Goal: Information Seeking & Learning: Learn about a topic

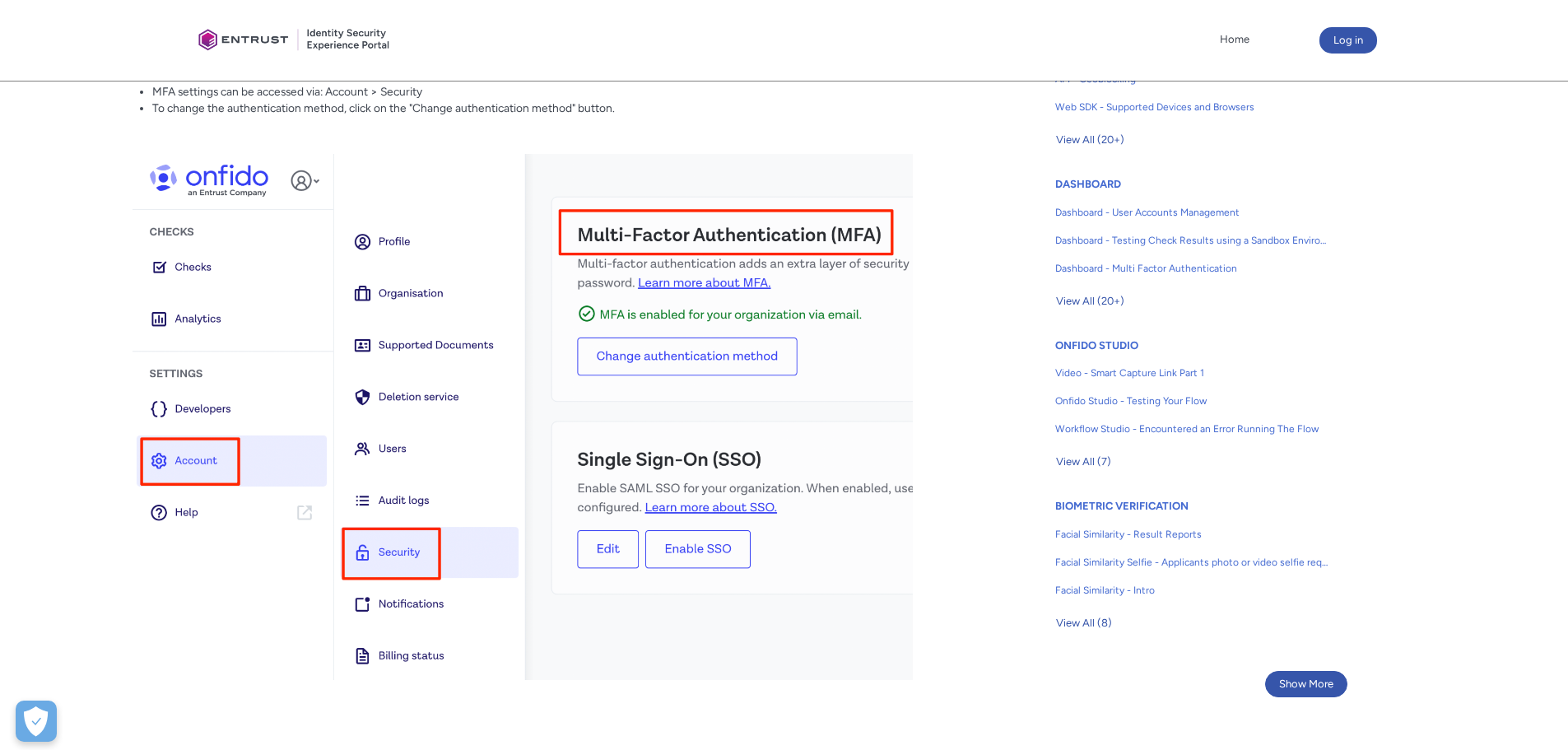
scroll to position [823, 0]
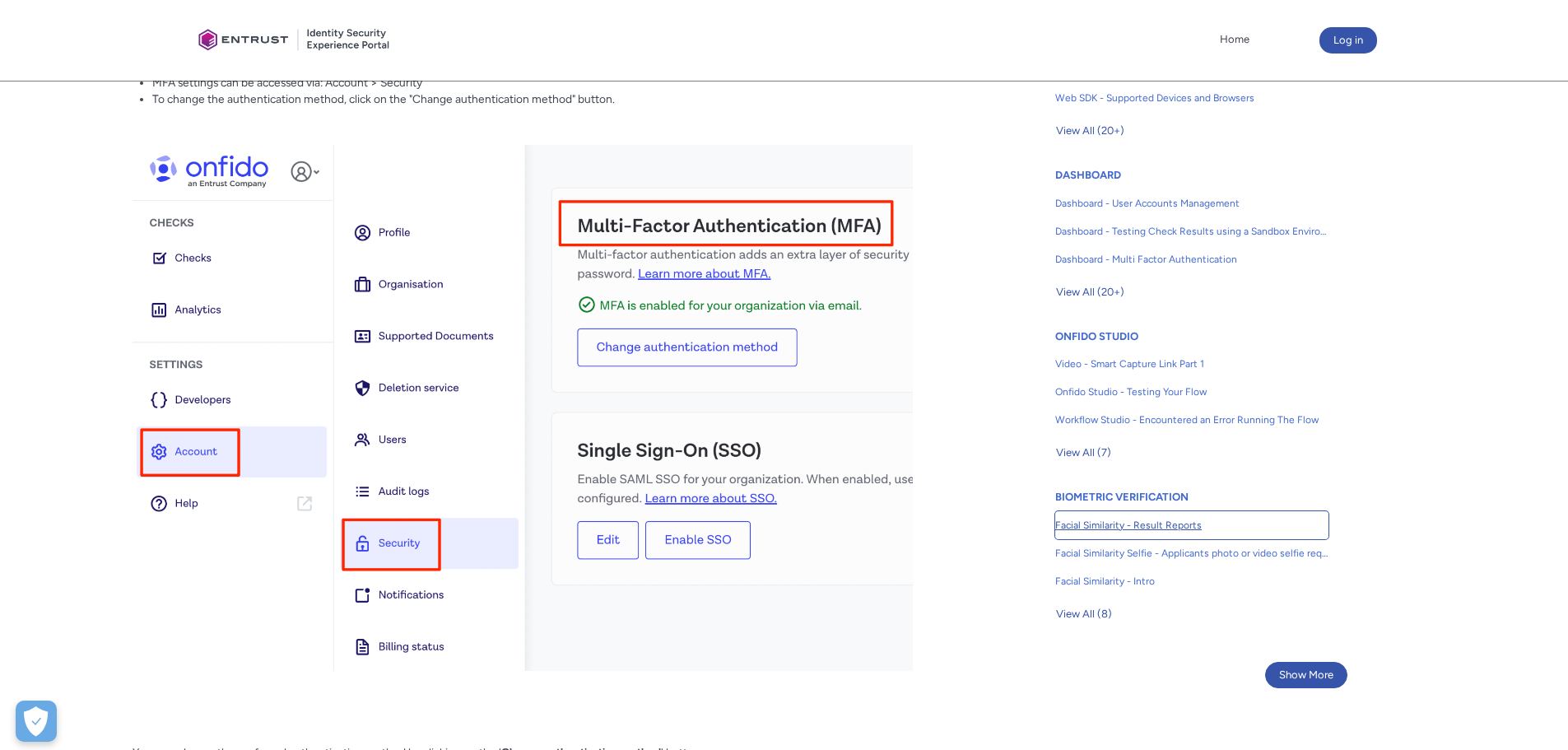
click at [1071, 516] on link "Facial Similarity - Result Reports" at bounding box center [1191, 525] width 273 height 28
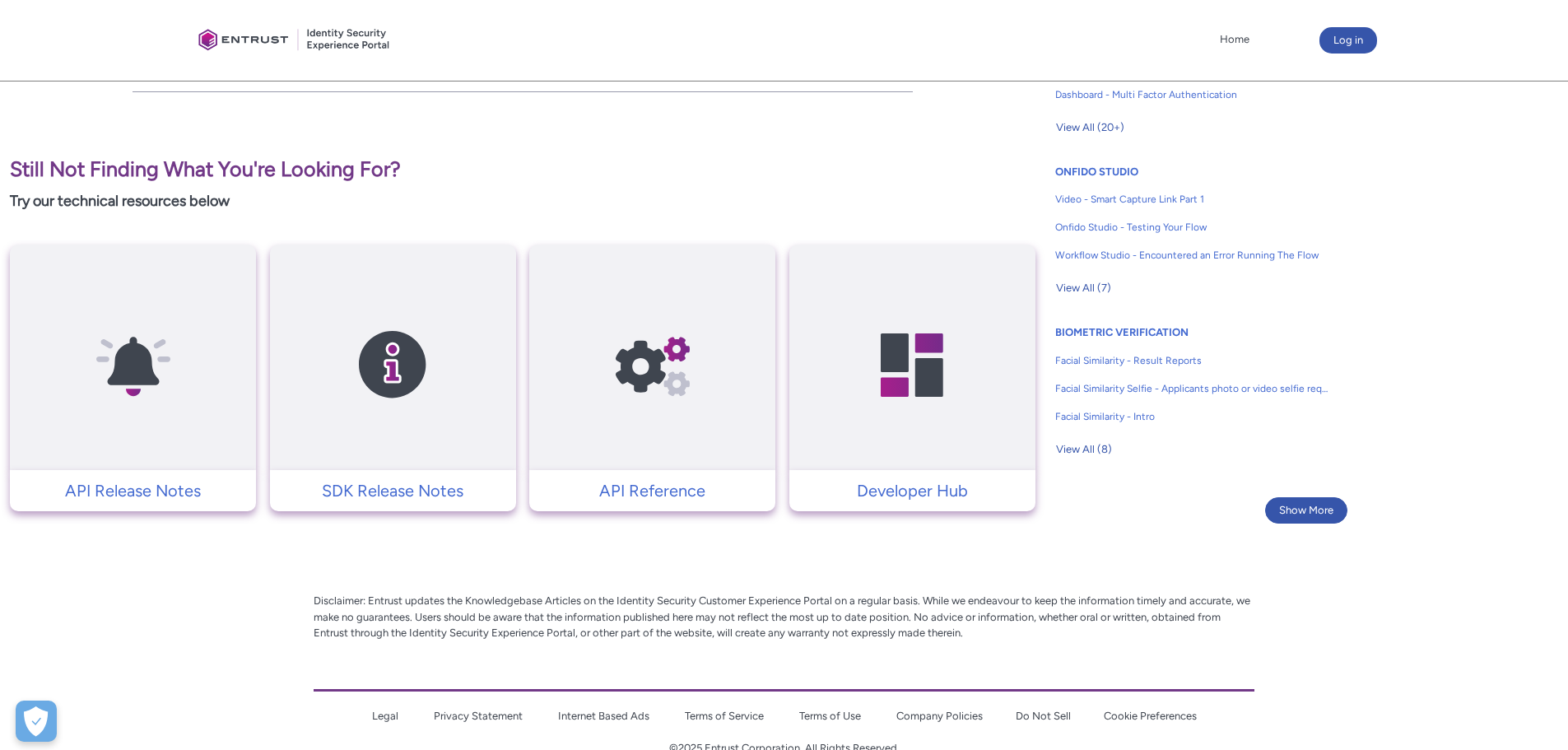
scroll to position [1025, 0]
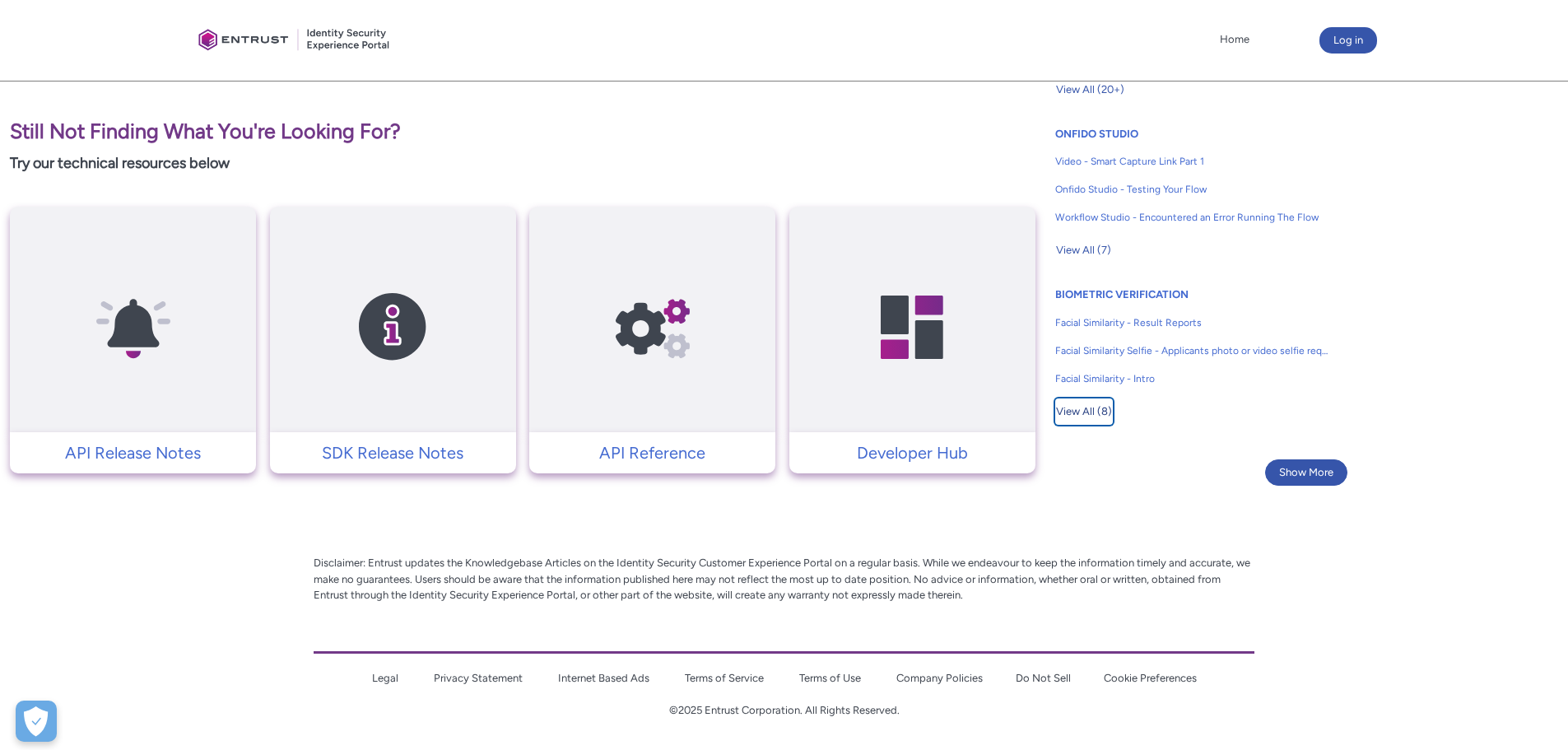
click at [1087, 409] on span "View All (8)" at bounding box center [1084, 411] width 56 height 24
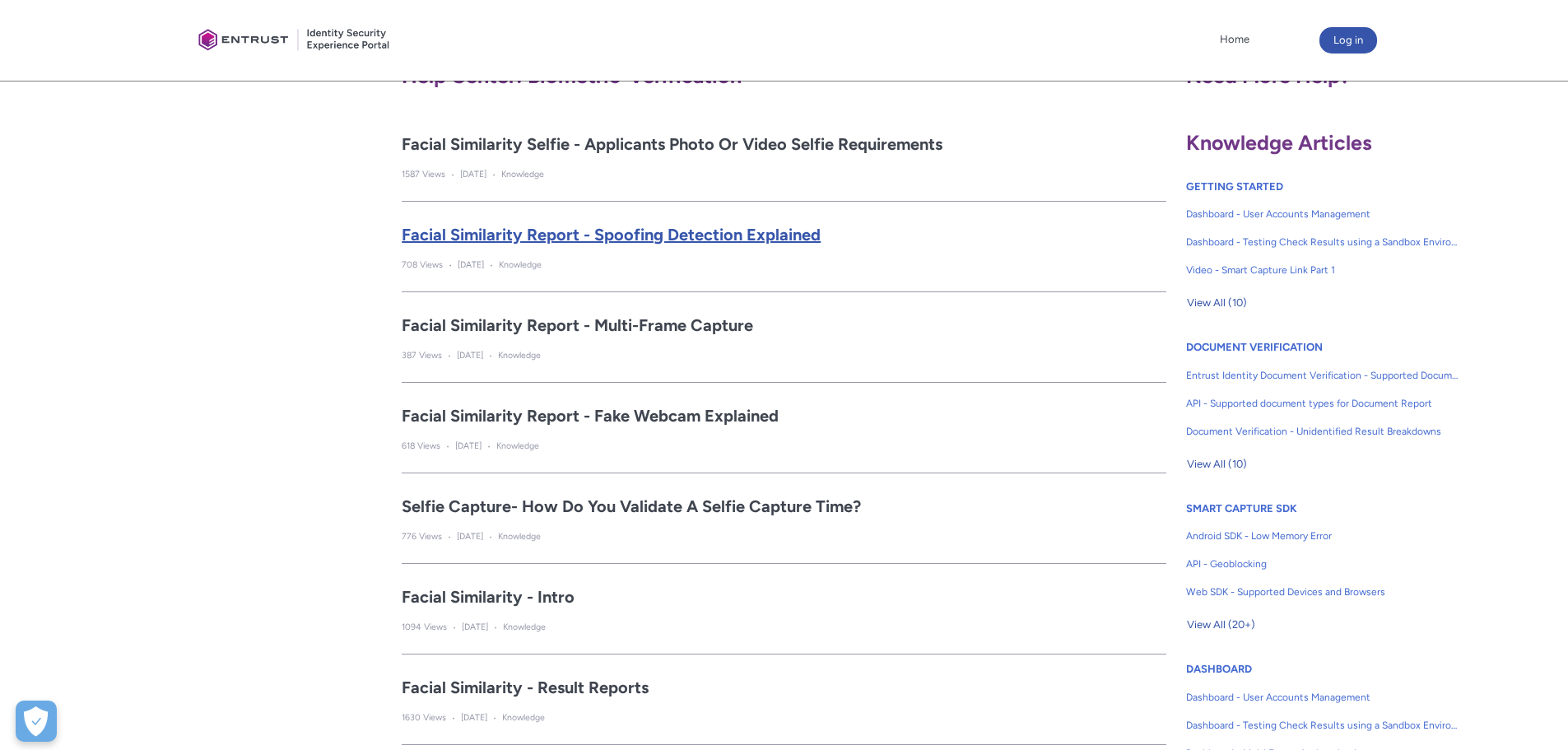
scroll to position [411, 0]
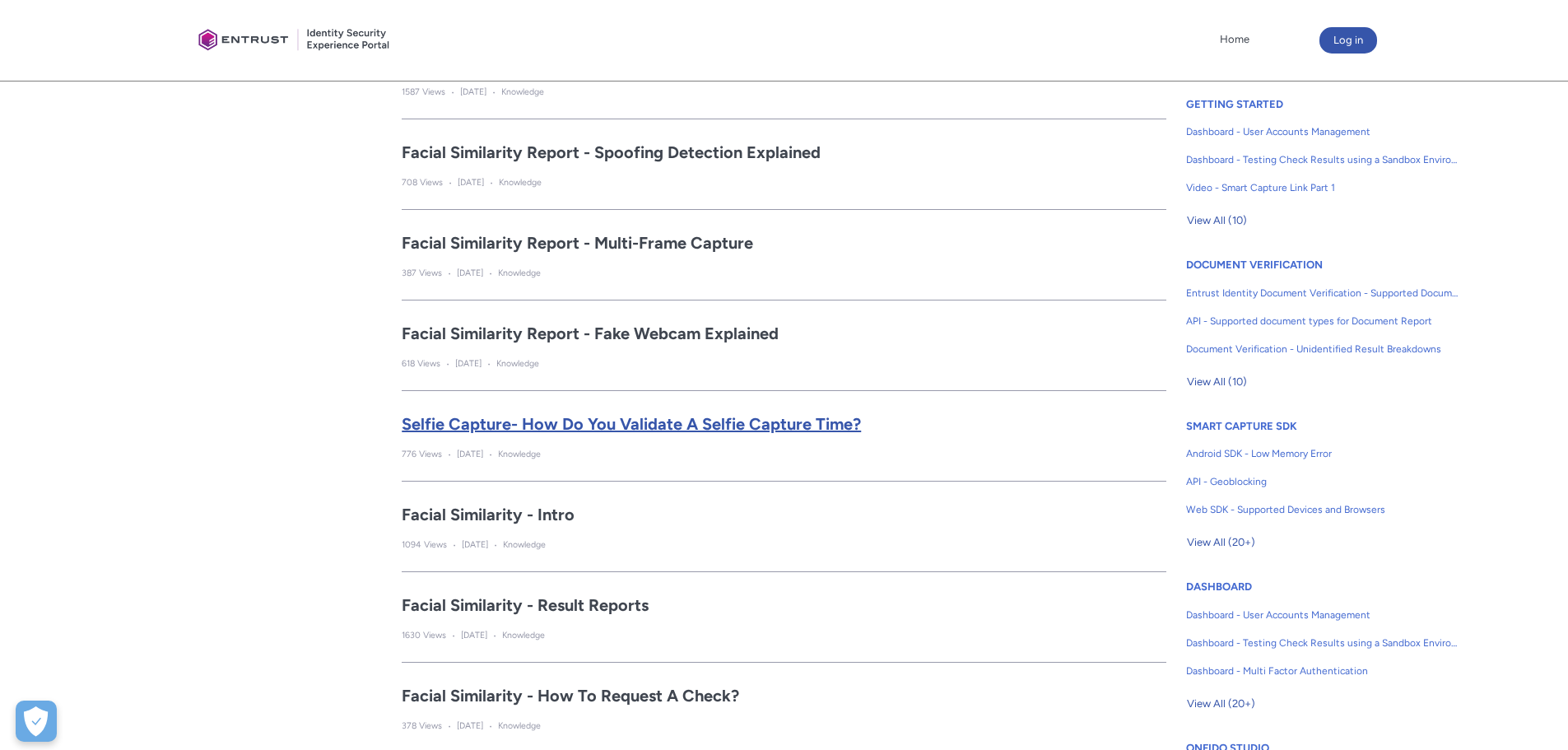
click at [696, 424] on h2 "Selfie Capture- How do you validate a selfie capture time?" at bounding box center [784, 424] width 765 height 24
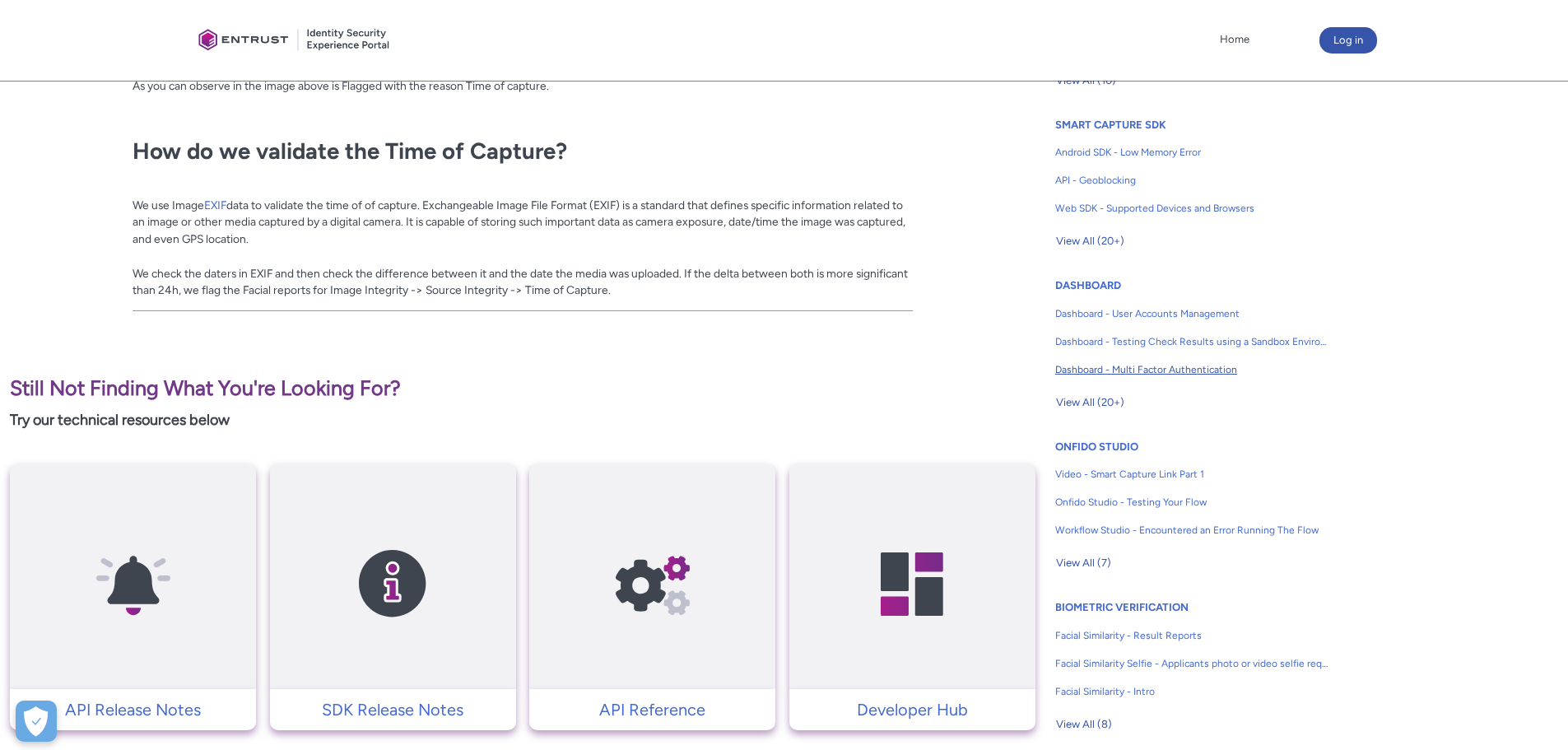
scroll to position [741, 0]
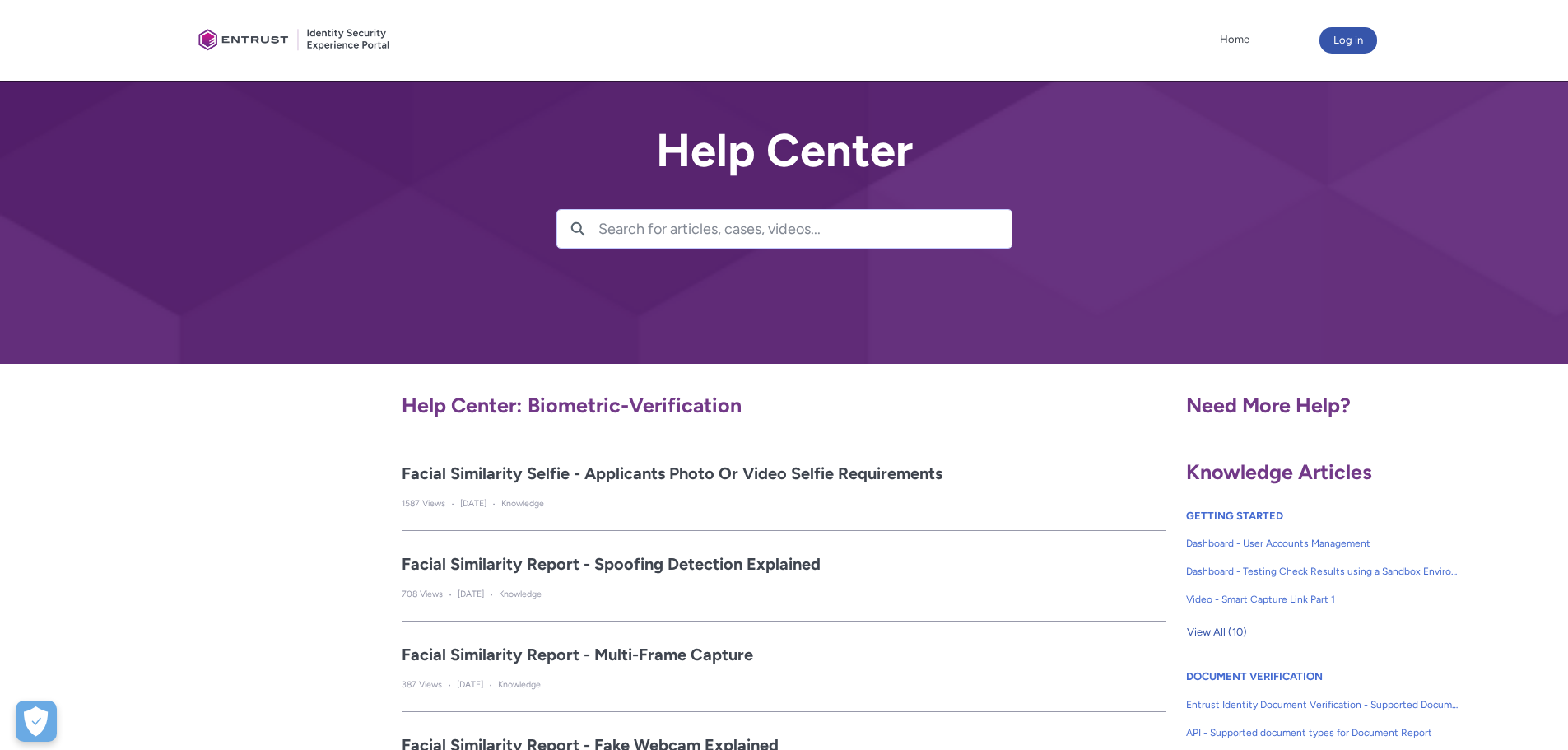
scroll to position [82, 0]
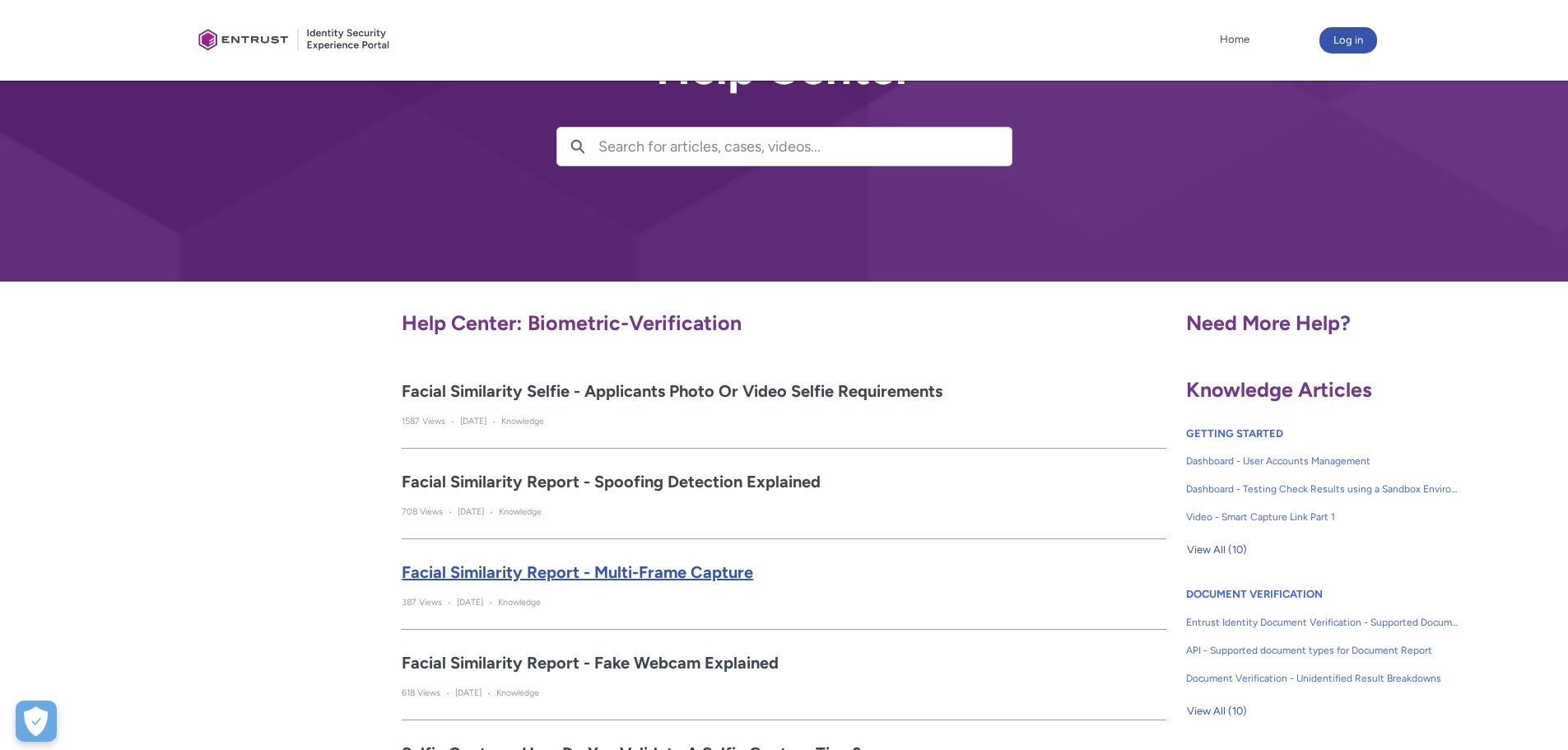
click at [706, 581] on h2 "Facial Similarity Report - Multi-frame Capture" at bounding box center [784, 572] width 765 height 24
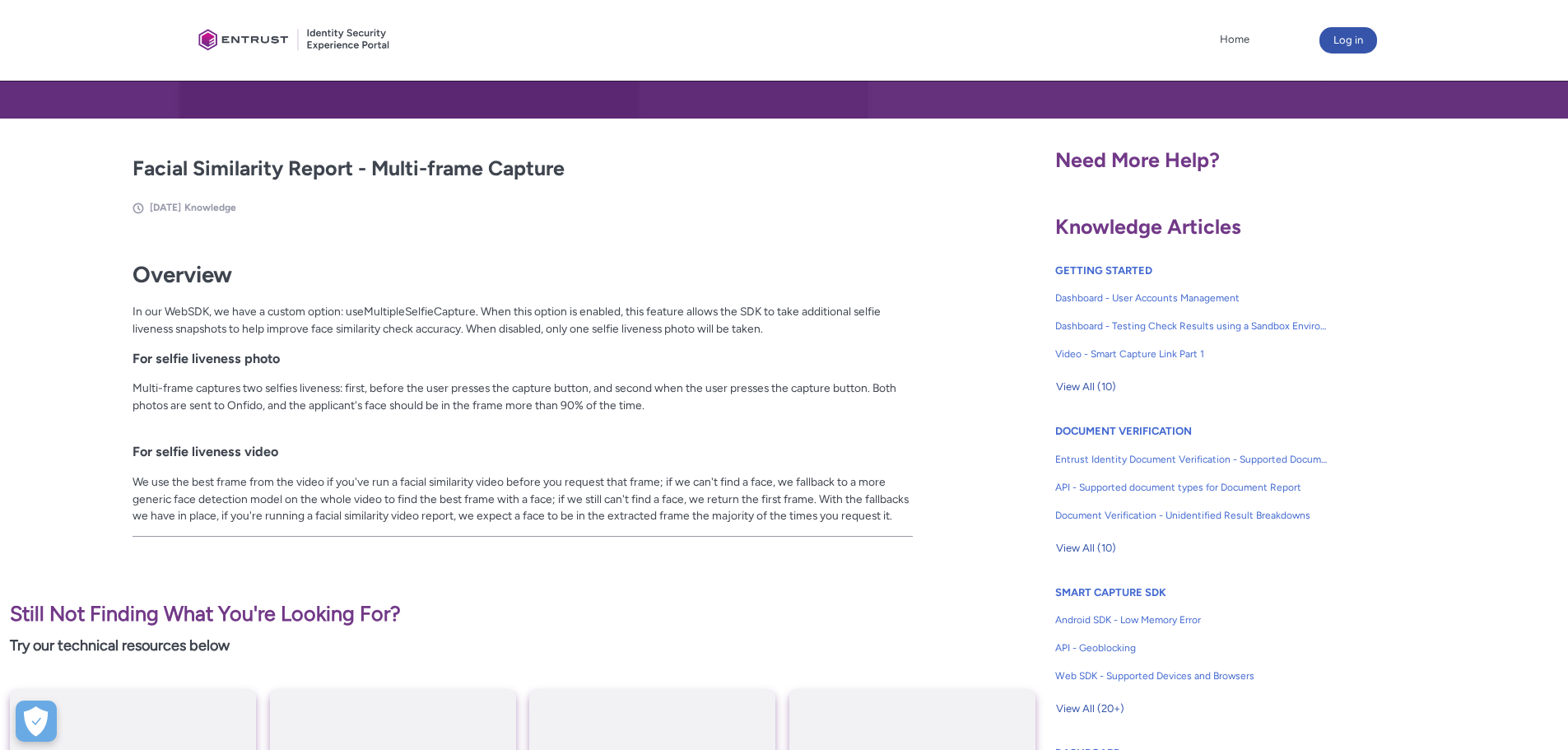
scroll to position [247, 0]
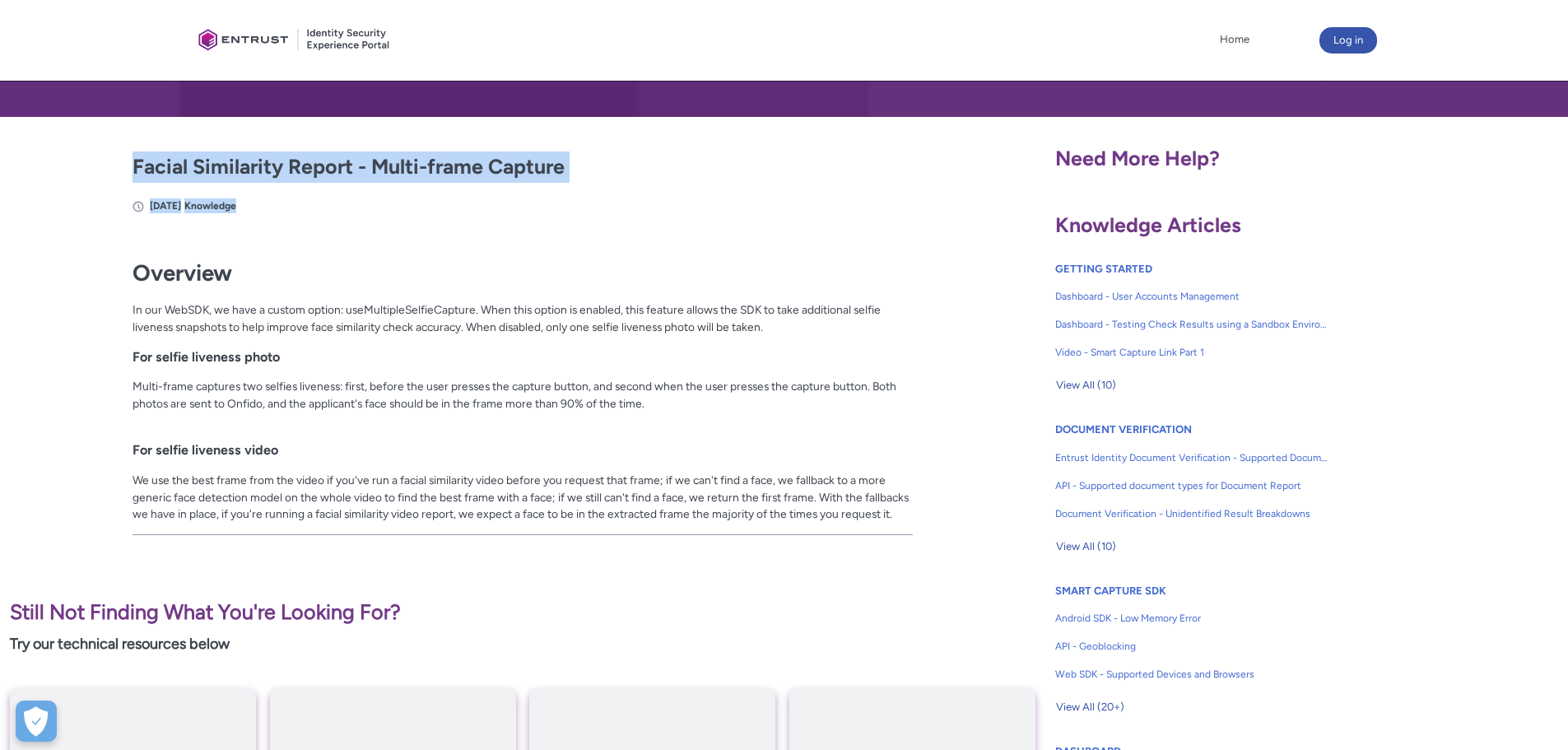
drag, startPoint x: 130, startPoint y: 160, endPoint x: 523, endPoint y: 185, distance: 393.8
click at [523, 185] on article "Facial Similarity Report - Multi-frame Capture [DATE] Knowledge" at bounding box center [473, 182] width 878 height 62
